Goal: Task Accomplishment & Management: Manage account settings

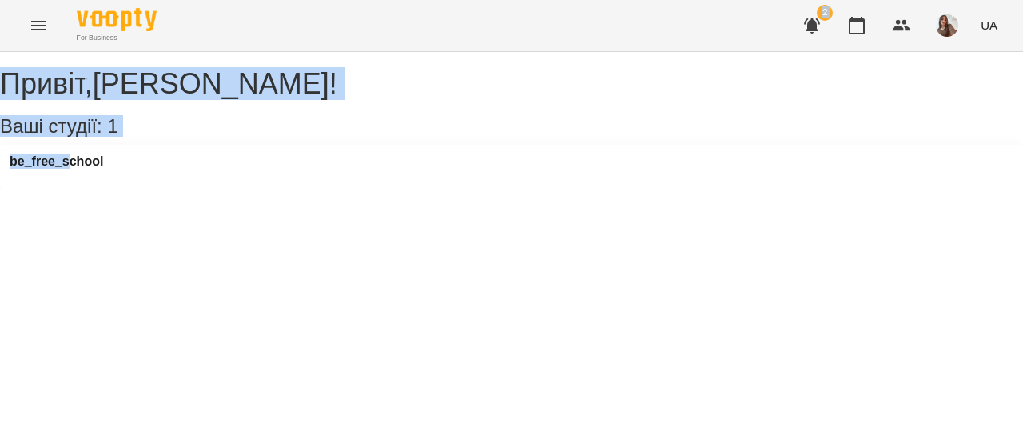
drag, startPoint x: 85, startPoint y: 169, endPoint x: 813, endPoint y: 17, distance: 744.2
click at [813, 17] on div "For Business 2 UA Привіт , [PERSON_NAME] ! Ваші студії: 1 be_free_school" at bounding box center [511, 94] width 1023 height 188
click at [813, 17] on icon "button" at bounding box center [811, 25] width 19 height 19
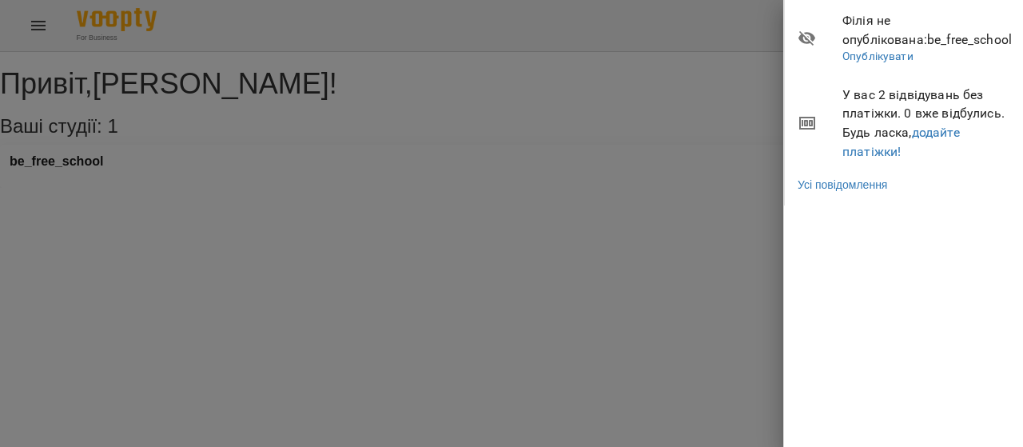
click at [546, 143] on div at bounding box center [511, 223] width 1023 height 447
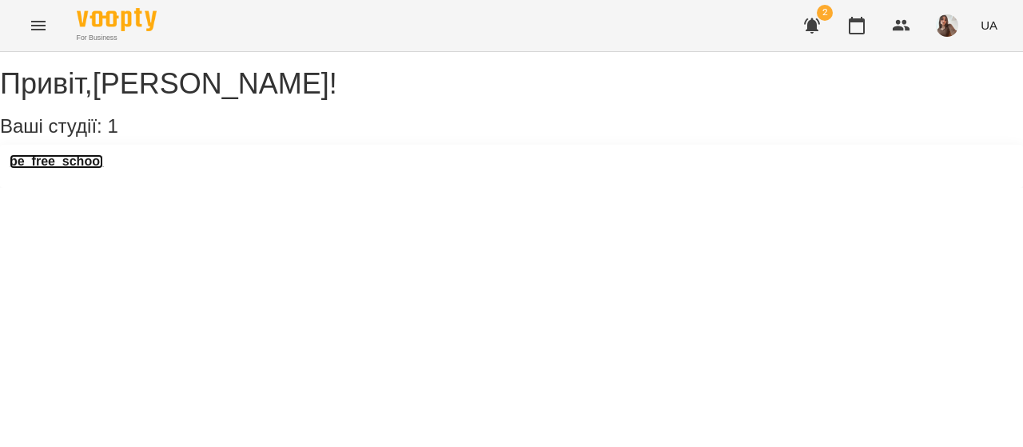
click at [89, 169] on h3 "be_free_school" at bounding box center [56, 161] width 93 height 14
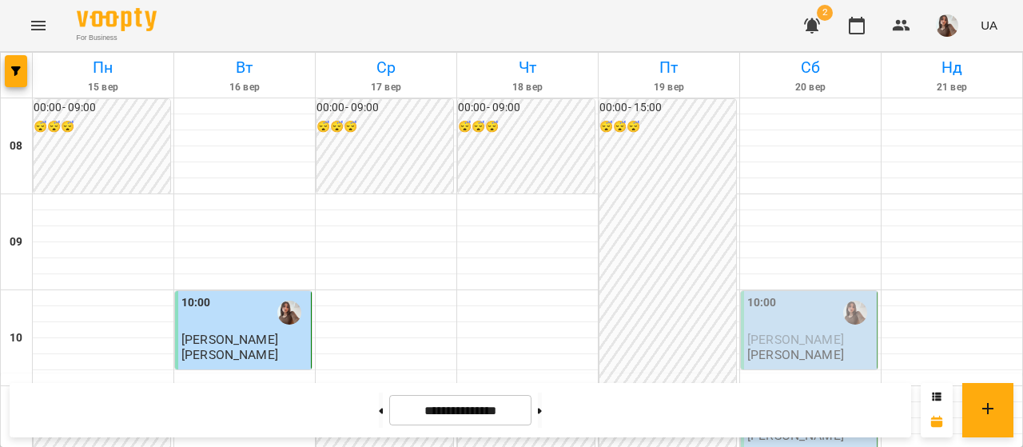
scroll to position [160, 0]
click at [778, 294] on div "10:00" at bounding box center [810, 312] width 126 height 37
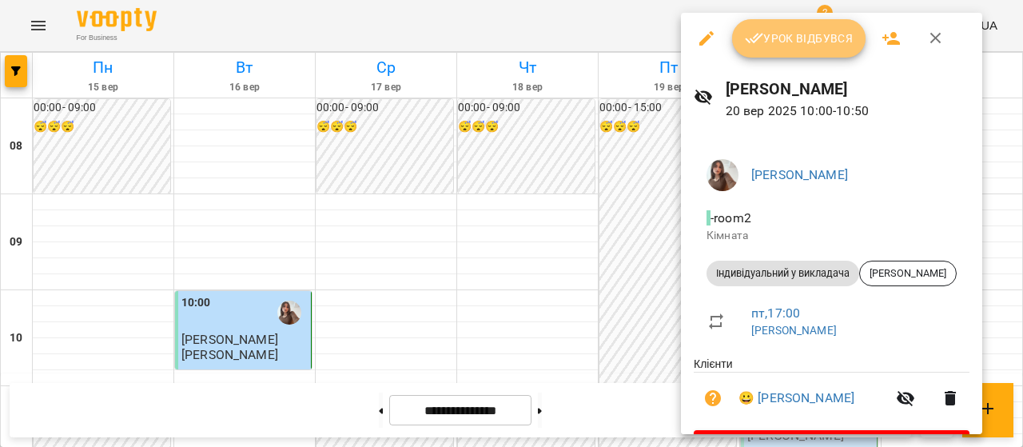
click at [775, 38] on span "Урок відбувся" at bounding box center [799, 38] width 109 height 19
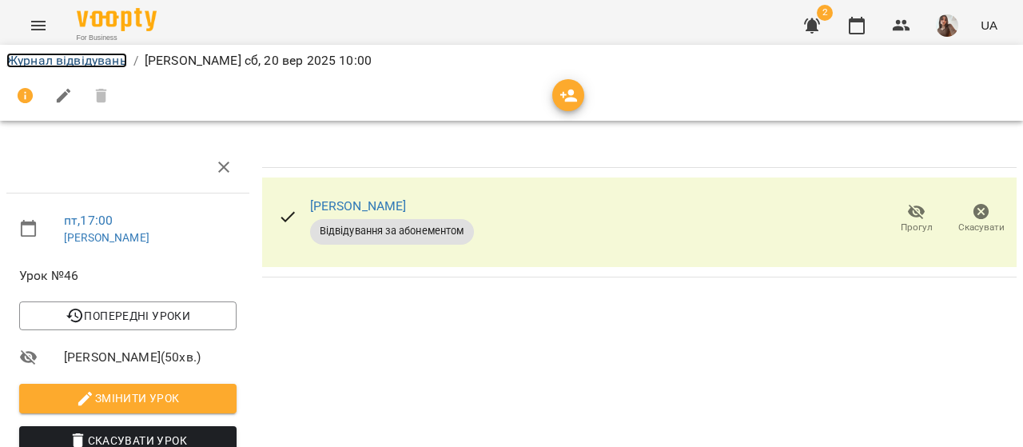
click at [101, 63] on link "Журнал відвідувань" at bounding box center [66, 60] width 121 height 15
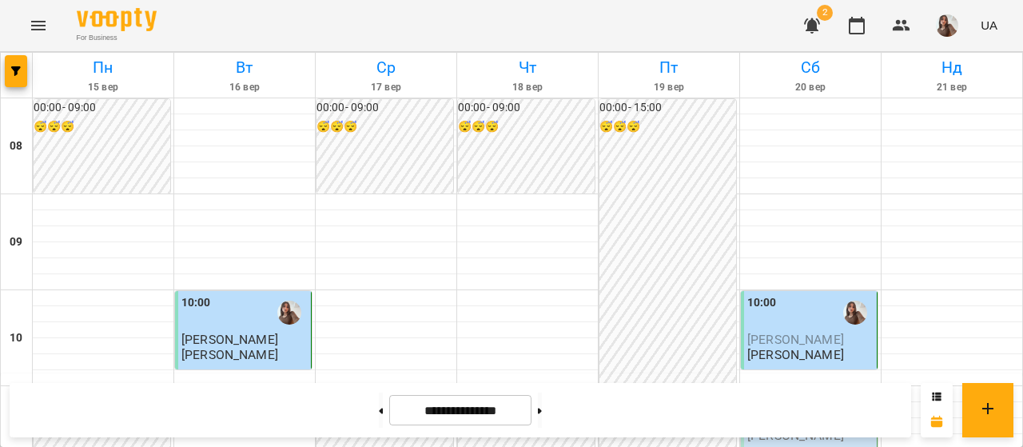
scroll to position [180, 0]
click at [791, 390] on div "11:00" at bounding box center [810, 408] width 126 height 37
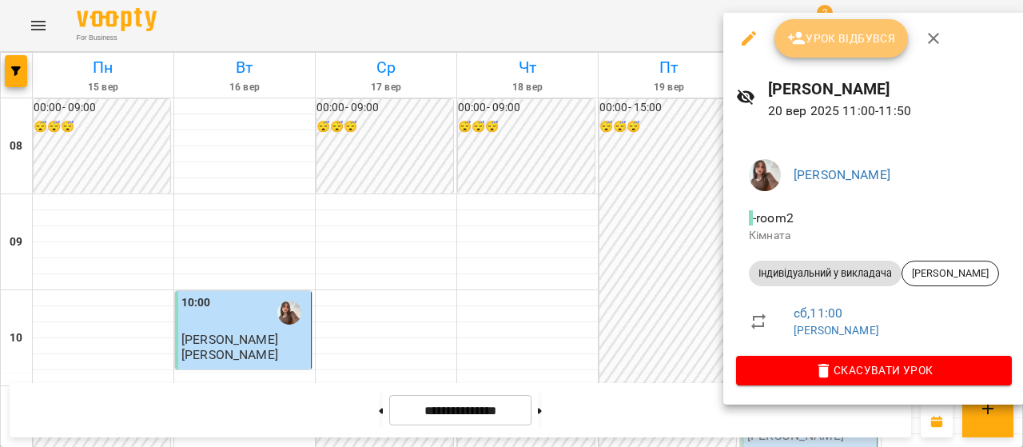
click at [800, 38] on icon "button" at bounding box center [796, 38] width 19 height 19
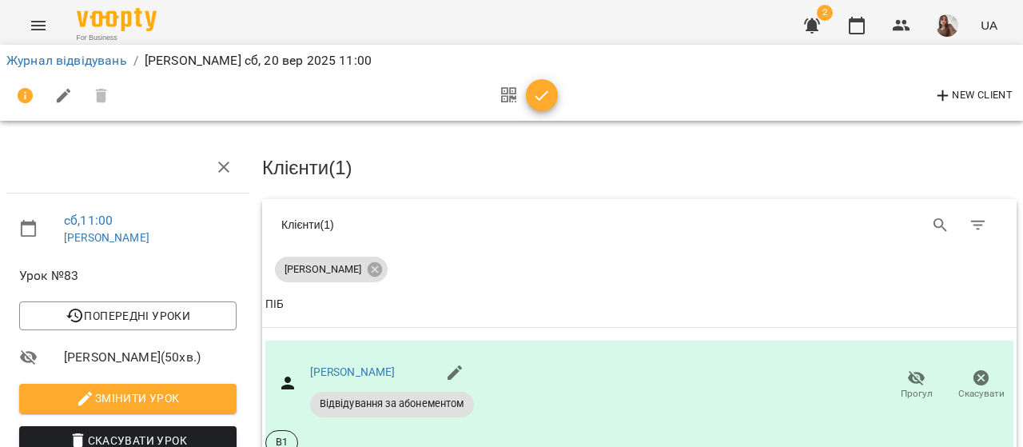
click at [540, 101] on icon "button" at bounding box center [541, 95] width 19 height 19
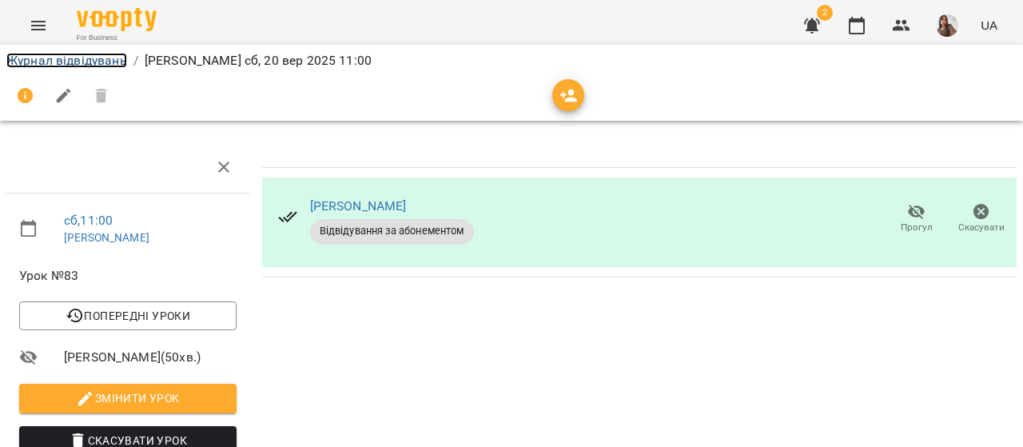
click at [93, 66] on link "Журнал відвідувань" at bounding box center [66, 60] width 121 height 15
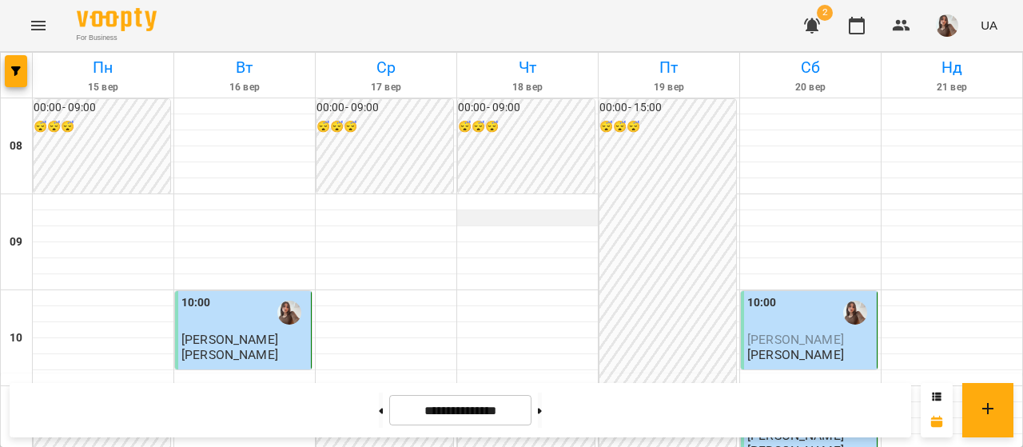
scroll to position [488, 0]
